Goal: Navigation & Orientation: Find specific page/section

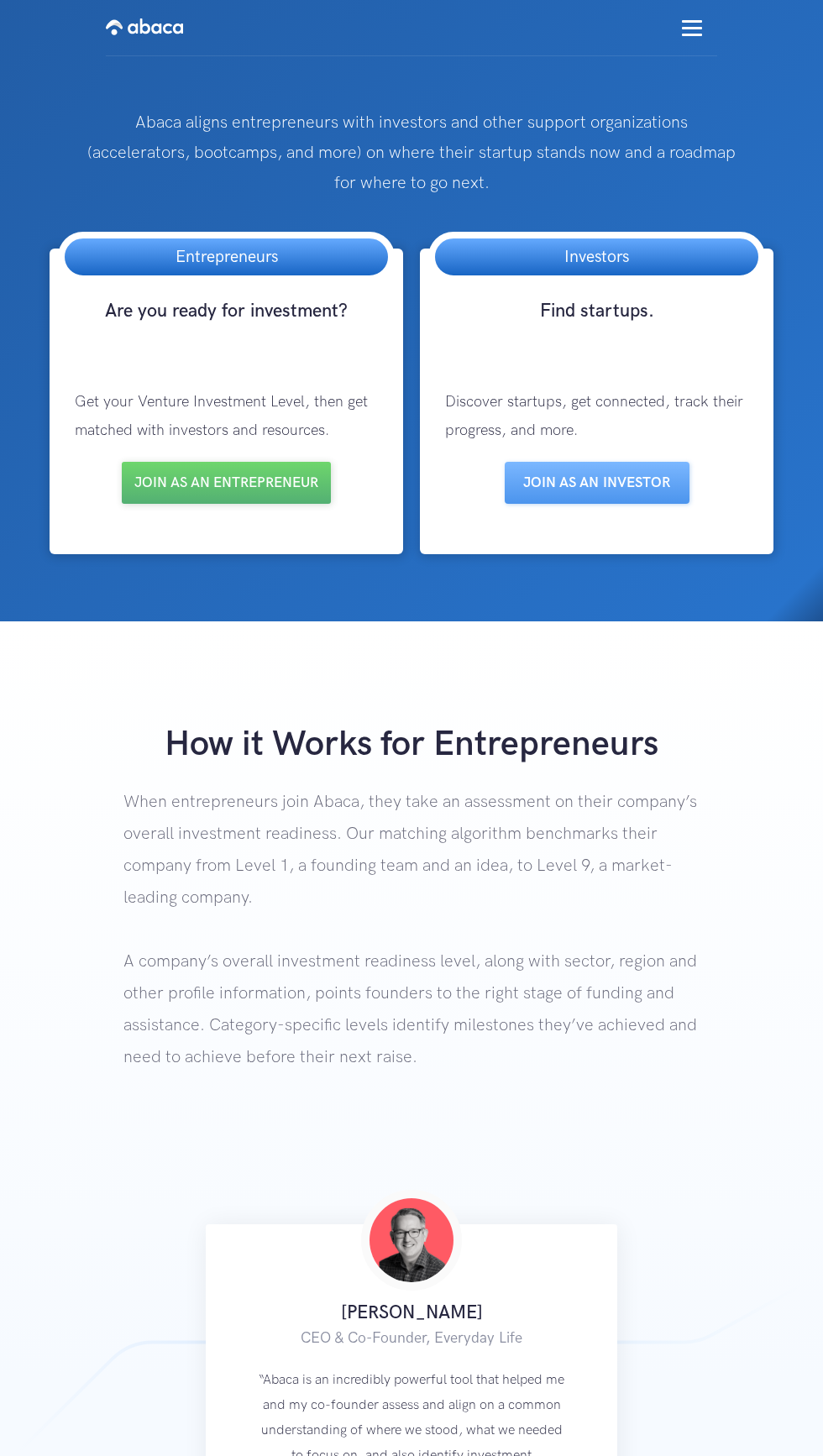
click at [692, 28] on img "menu" at bounding box center [692, 28] width 20 height 16
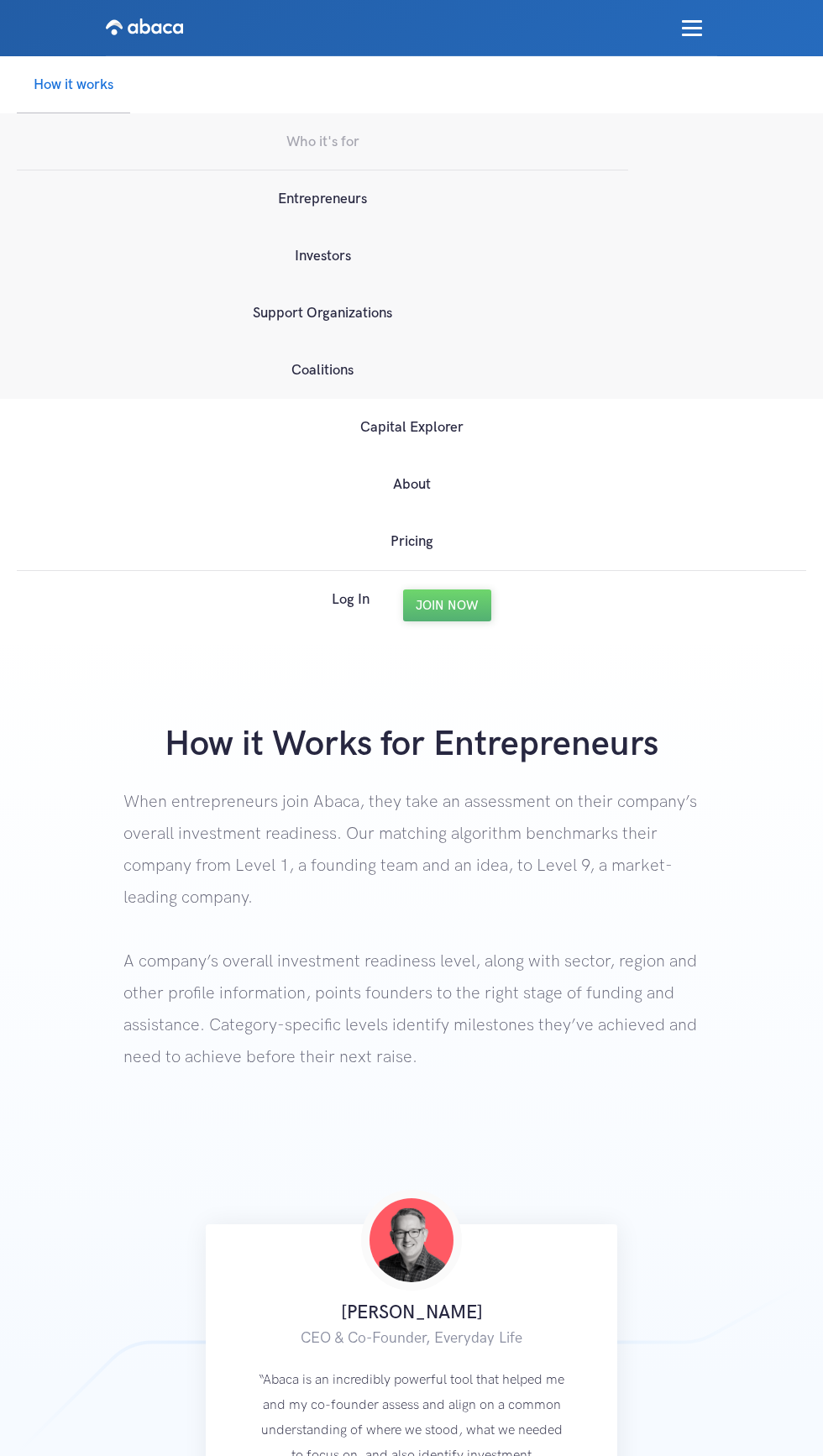
click at [334, 192] on link "Entrepreneurs" at bounding box center [323, 198] width 611 height 57
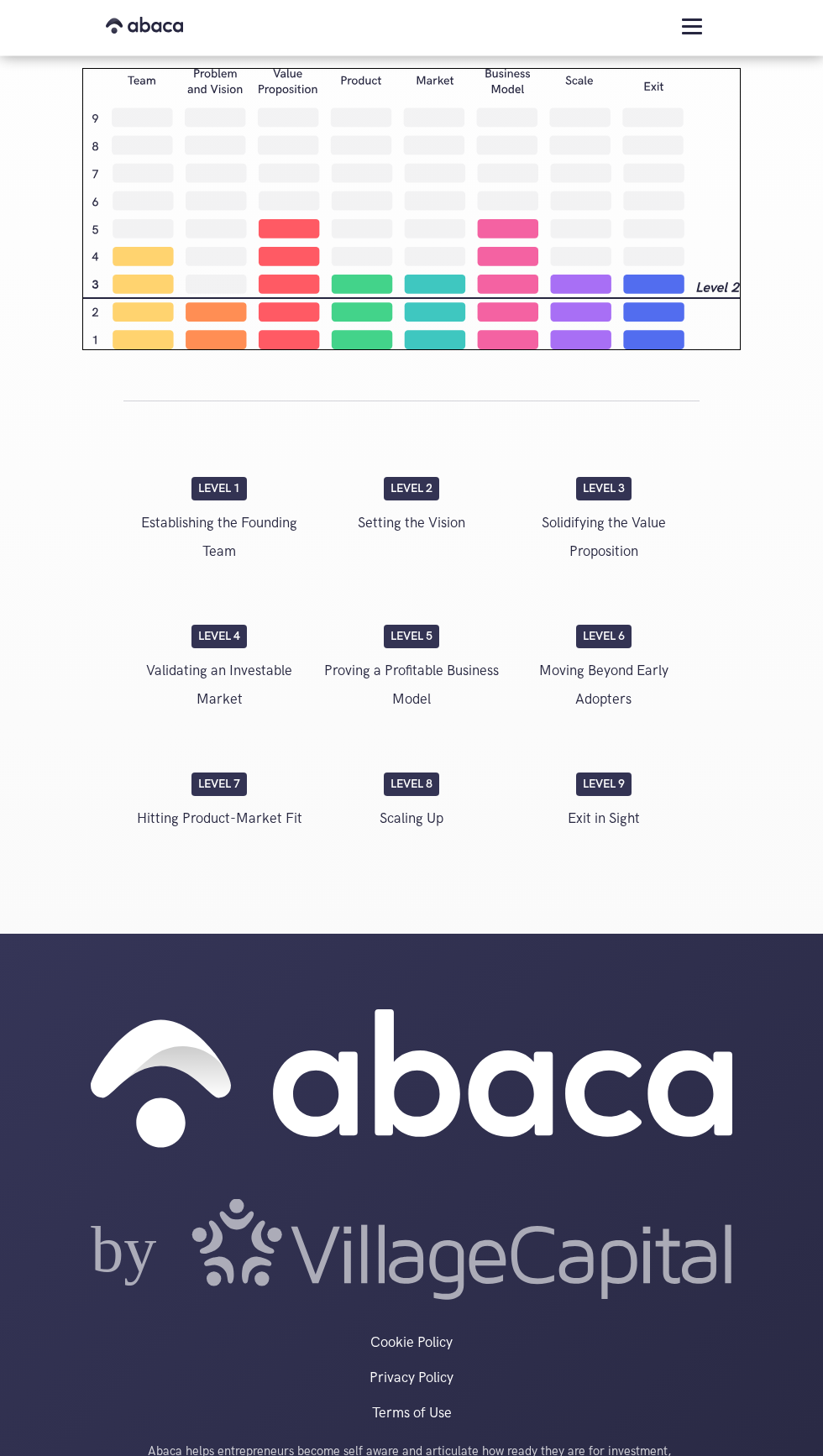
scroll to position [3253, 0]
